Goal: Task Accomplishment & Management: Use online tool/utility

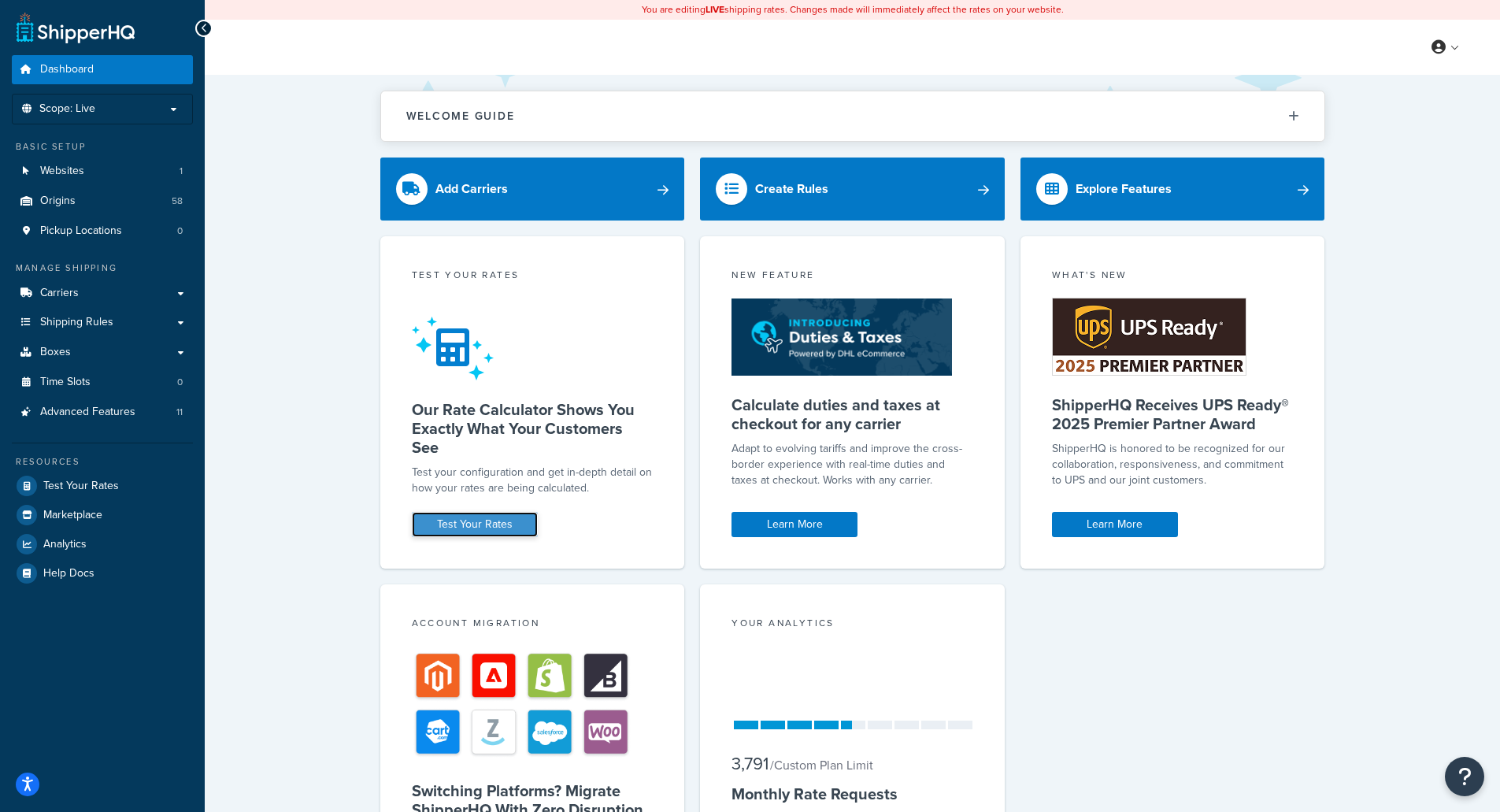
click at [458, 517] on link "Test Your Rates" at bounding box center [475, 524] width 126 height 25
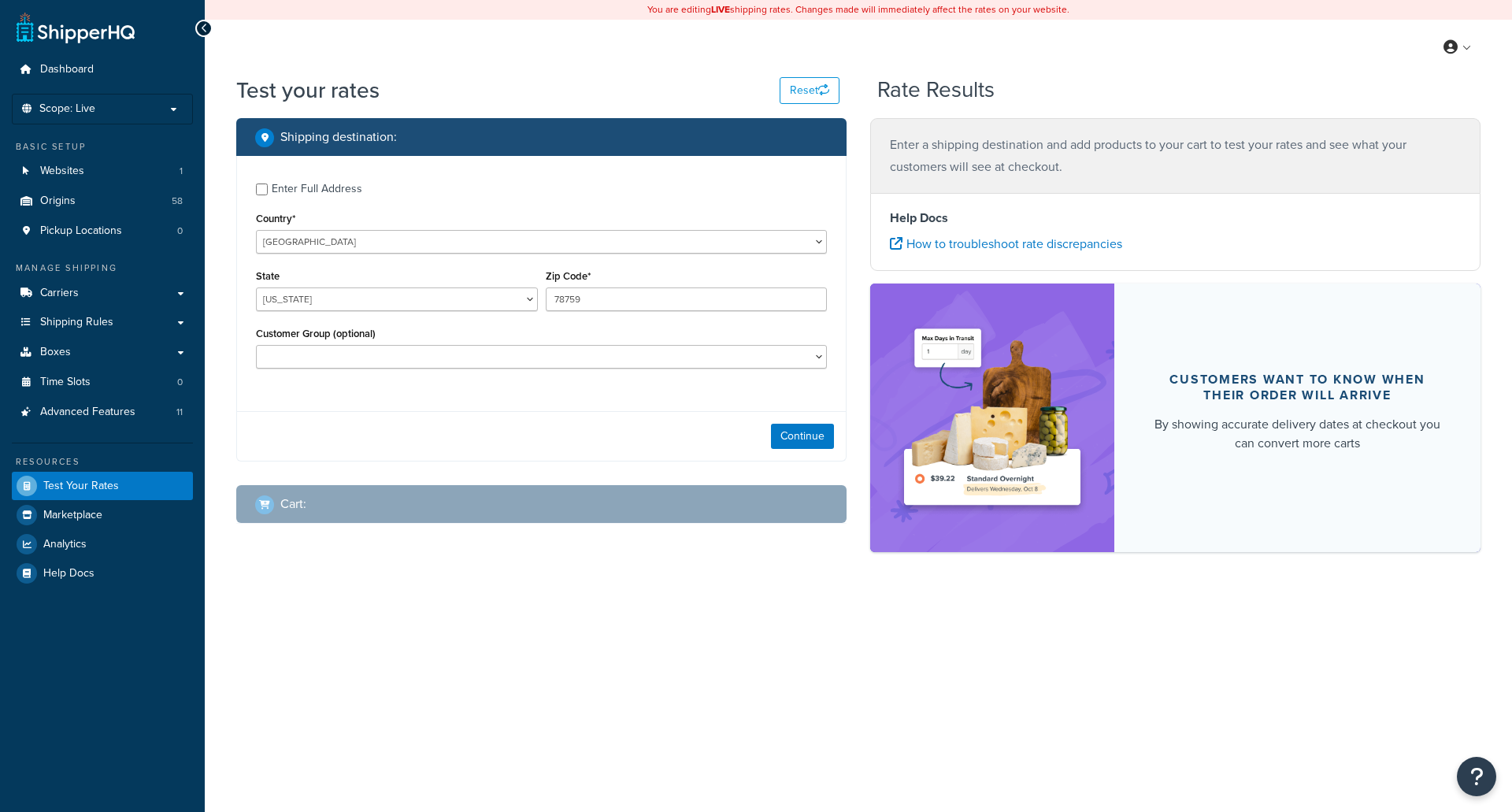
select select "[GEOGRAPHIC_DATA]"
click at [72, 346] on link "Boxes" at bounding box center [102, 352] width 181 height 29
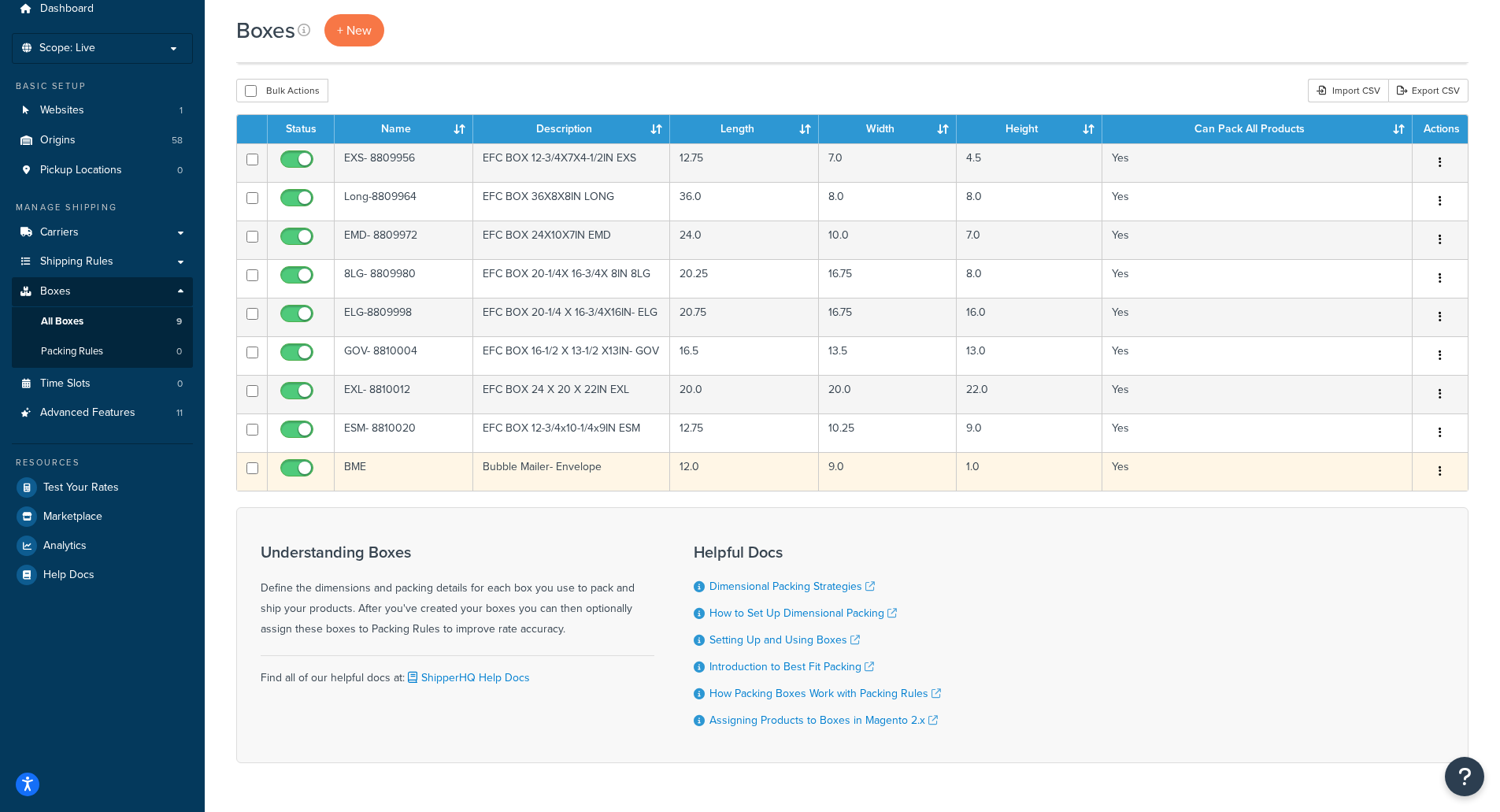
scroll to position [78, 0]
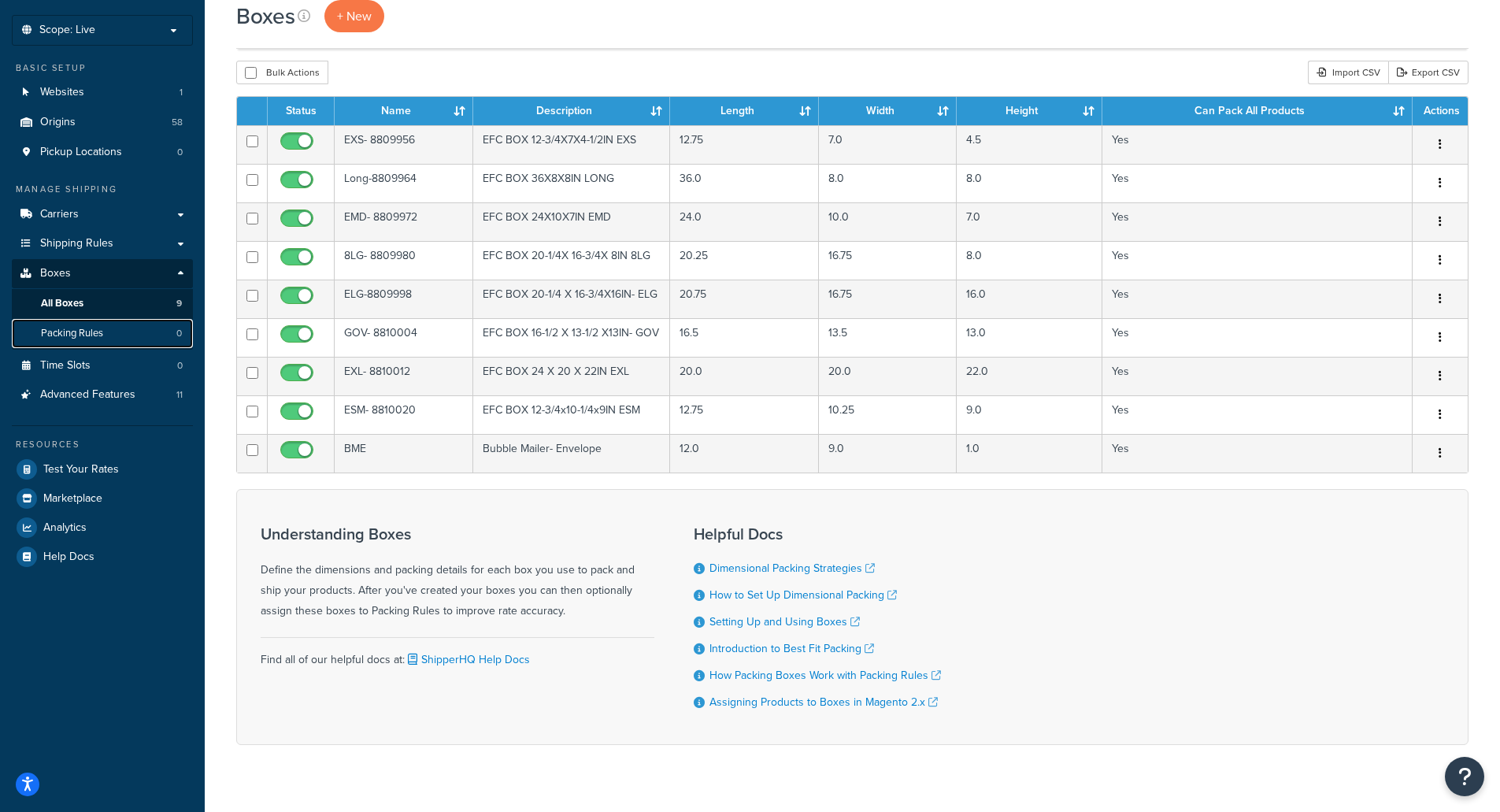
click at [100, 327] on span "Packing Rules" at bounding box center [72, 333] width 62 height 13
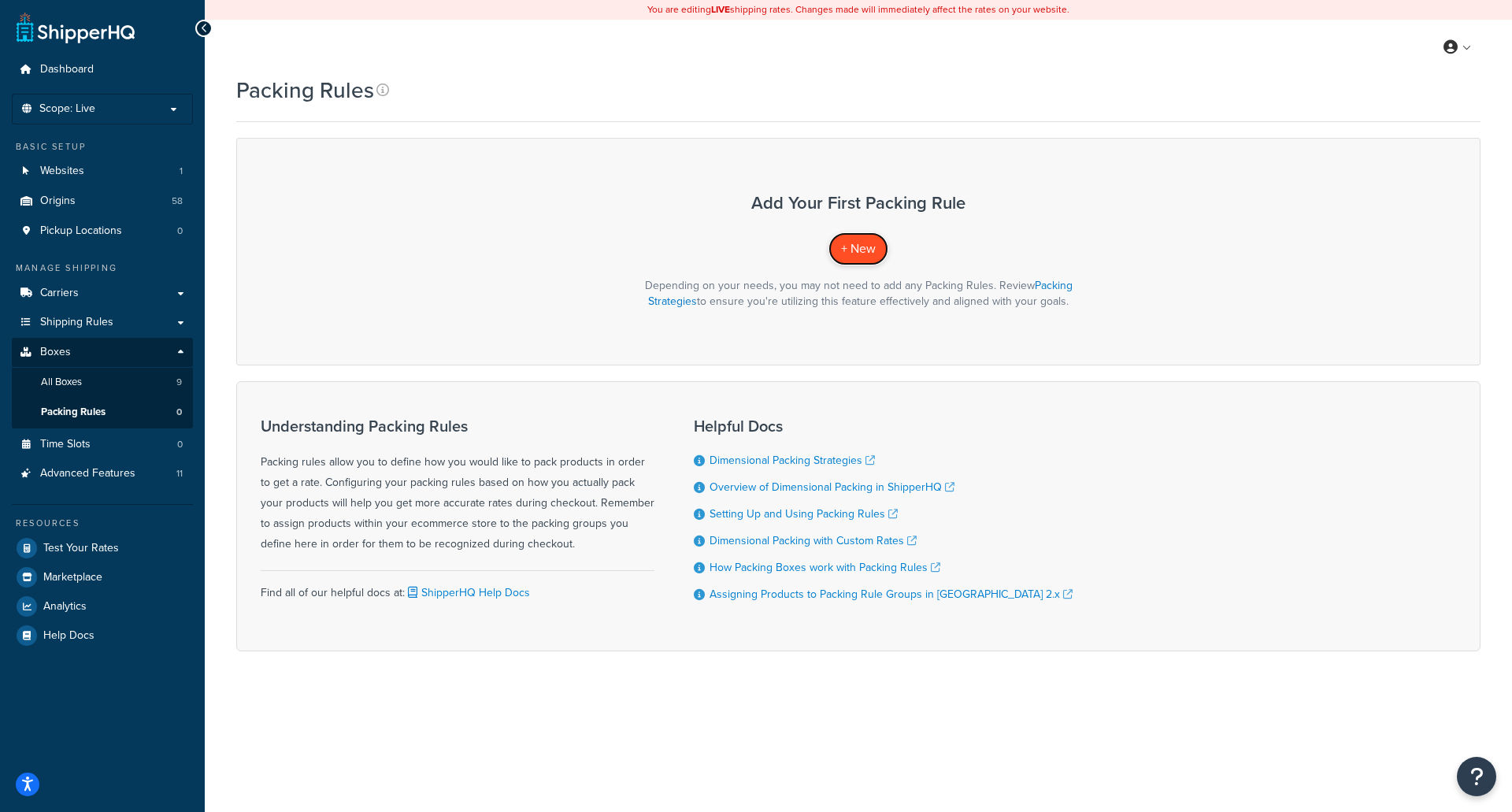
click at [847, 255] on span "+ New" at bounding box center [858, 248] width 34 height 18
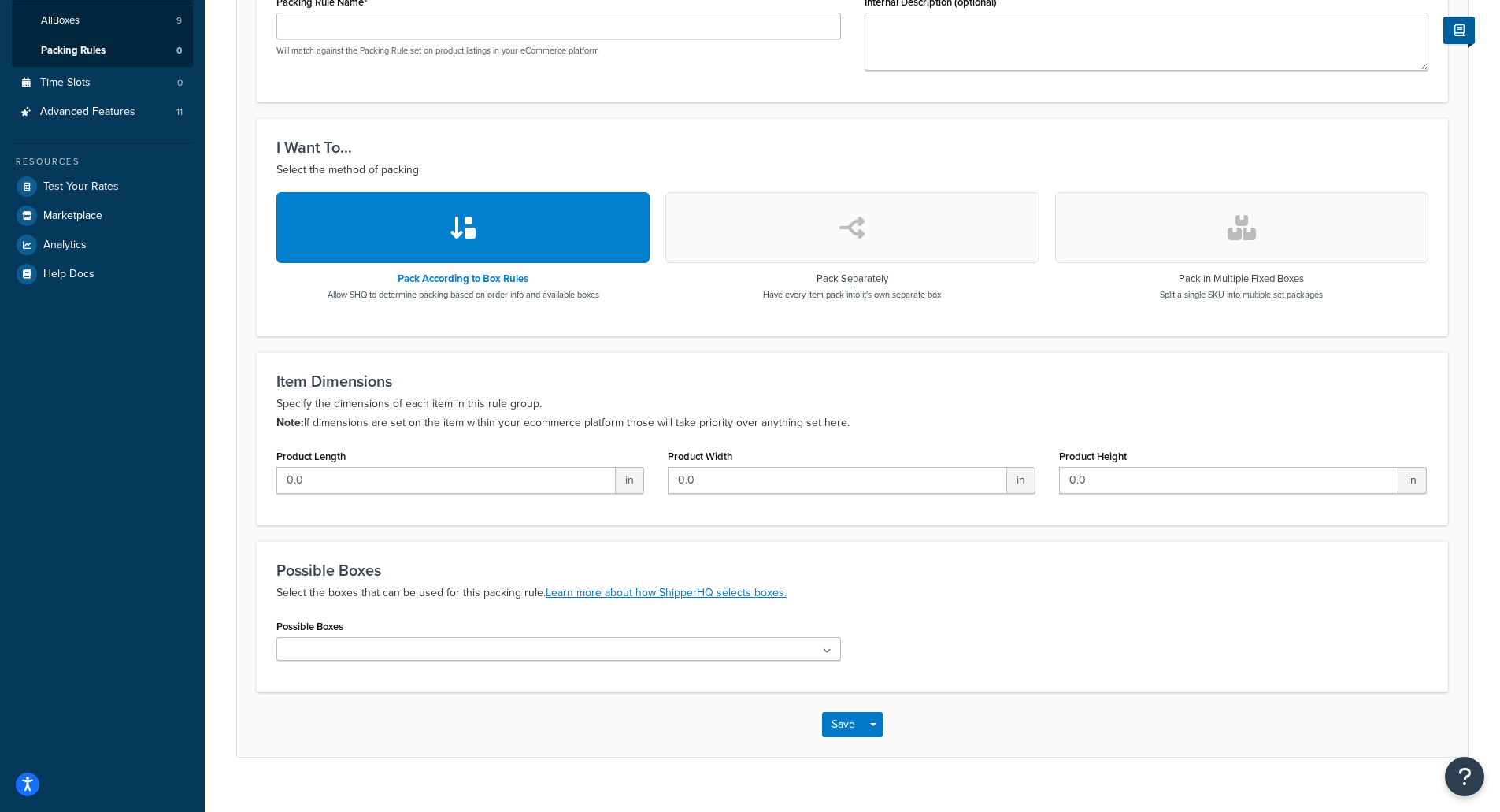
scroll to position [387, 0]
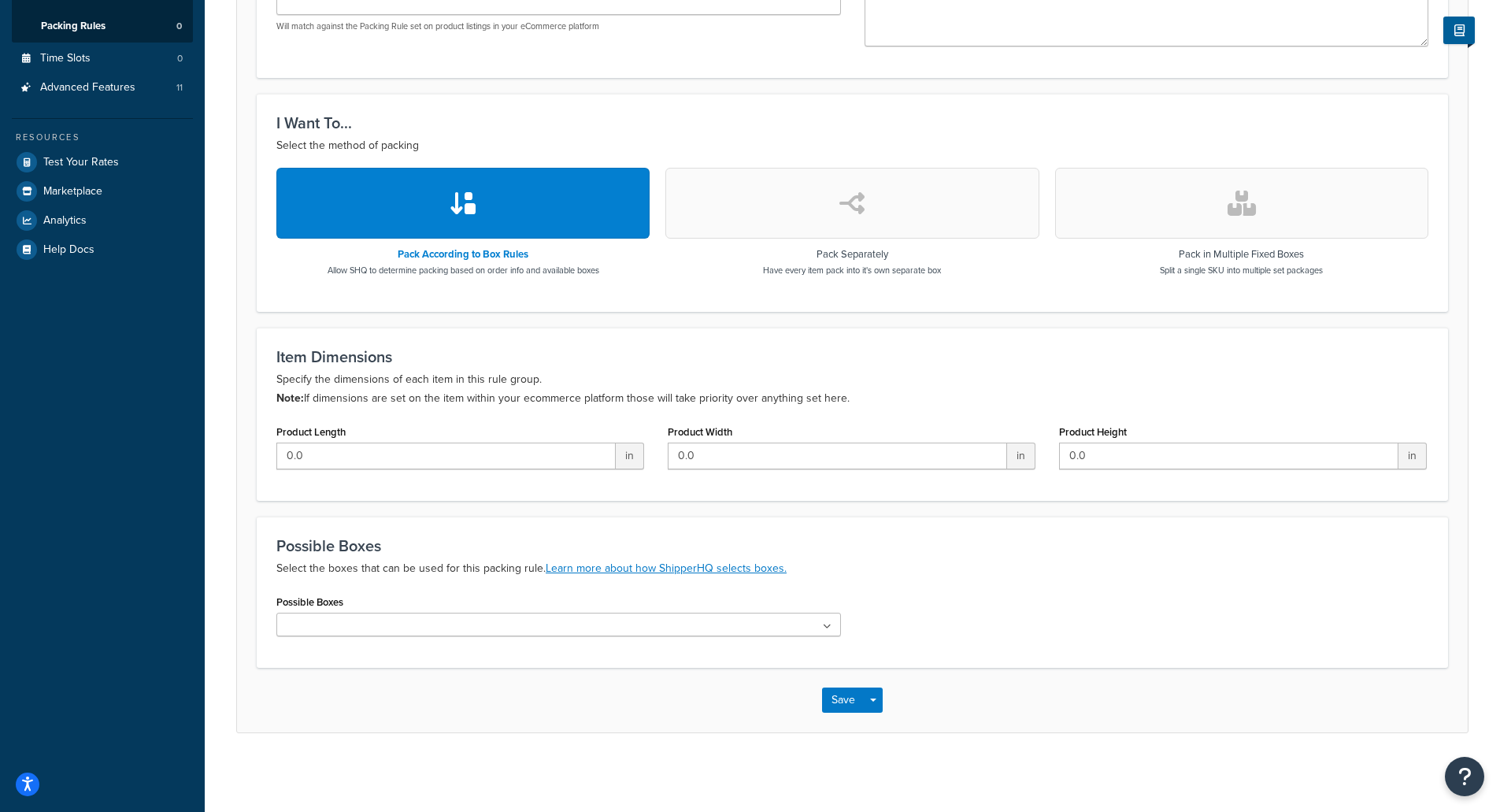
click at [826, 625] on icon at bounding box center [827, 627] width 9 height 10
click at [885, 542] on h3 "Possible Boxes" at bounding box center [852, 545] width 1152 height 17
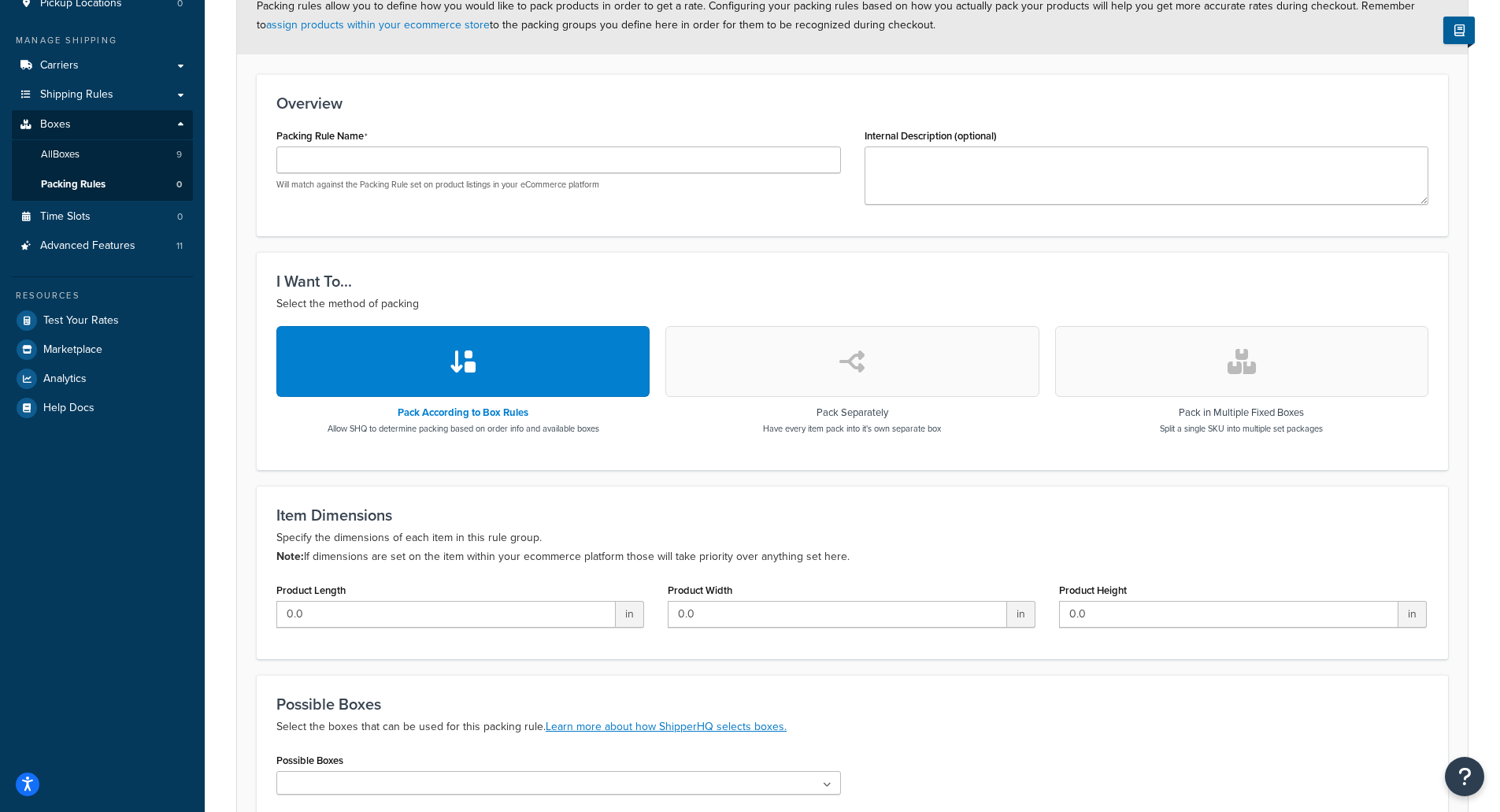
scroll to position [0, 0]
